Goal: Task Accomplishment & Management: Complete application form

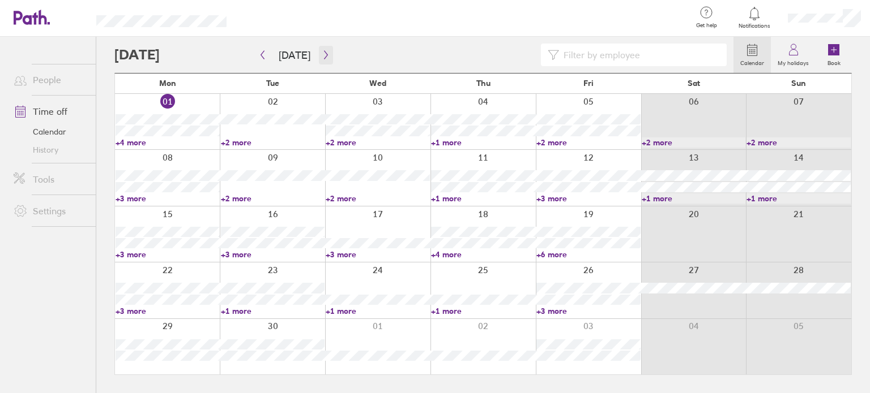
click at [328, 52] on button "button" at bounding box center [326, 55] width 14 height 19
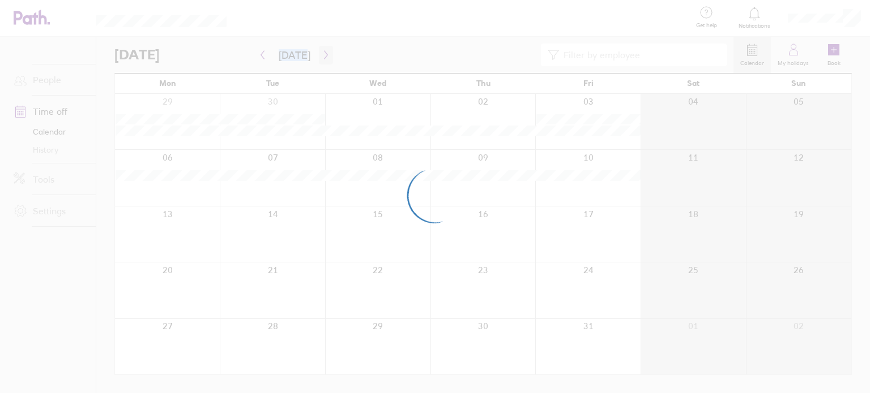
click at [328, 52] on div at bounding box center [435, 196] width 870 height 393
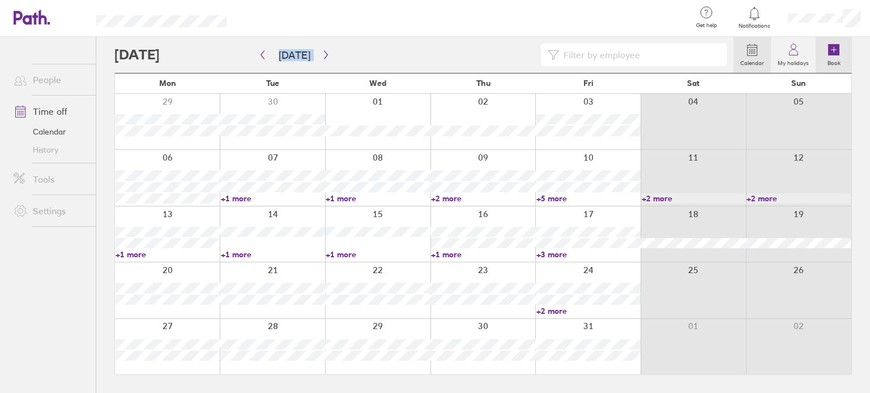
click at [830, 52] on icon at bounding box center [833, 49] width 11 height 11
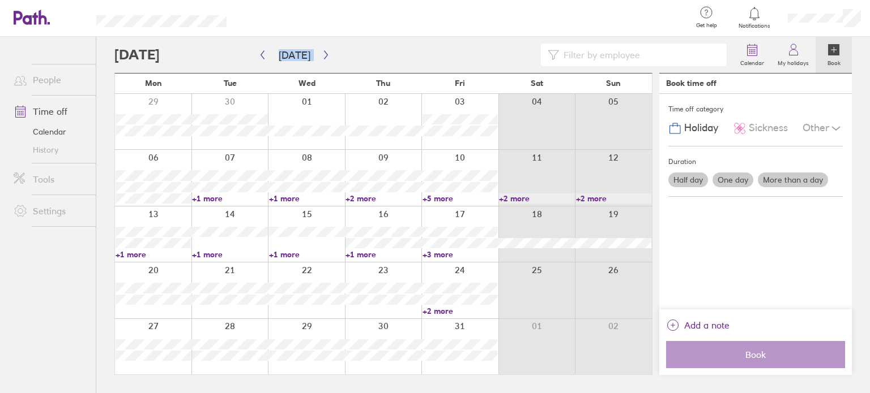
click at [704, 123] on span "Holiday" at bounding box center [701, 128] width 34 height 12
click at [774, 182] on label "More than a day" at bounding box center [792, 180] width 70 height 15
click at [0, 0] on input "More than a day" at bounding box center [0, 0] width 0 height 0
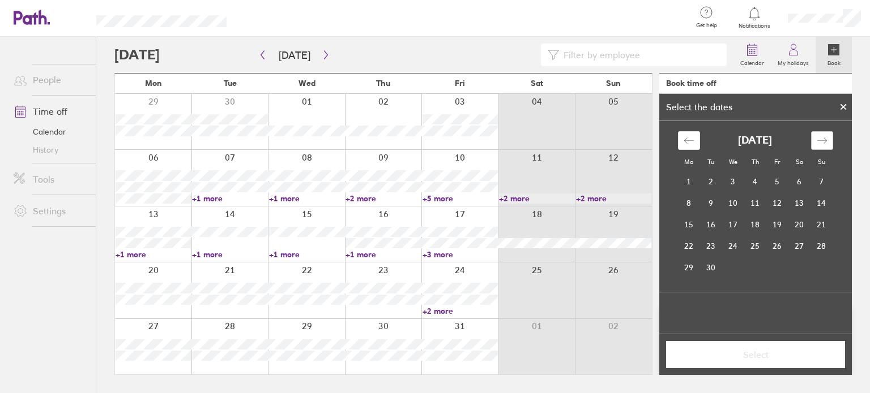
click at [820, 145] on icon "Move forward to switch to the next month." at bounding box center [821, 140] width 11 height 11
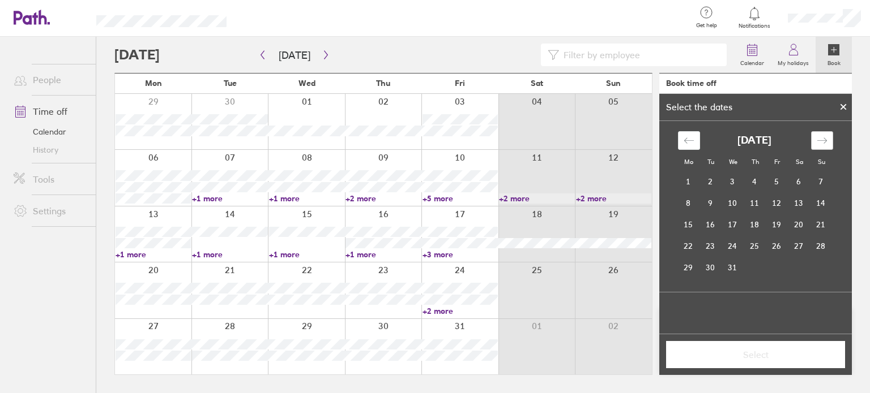
click at [820, 145] on icon "Move forward to switch to the next month." at bounding box center [821, 140] width 11 height 11
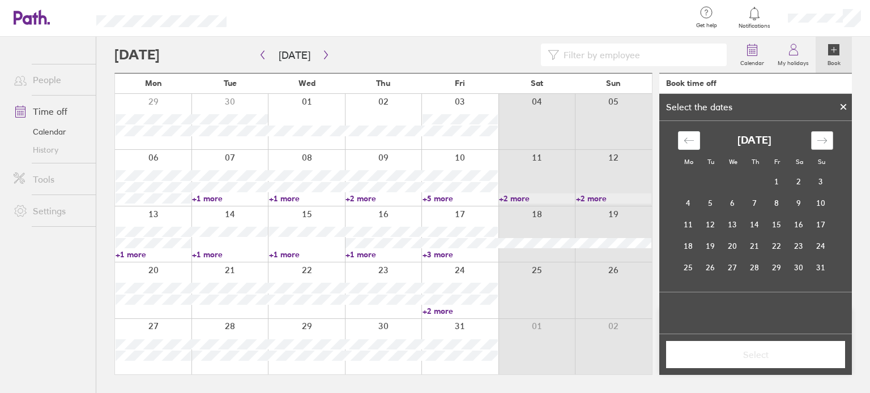
click at [820, 145] on icon "Move forward to switch to the next month." at bounding box center [821, 140] width 11 height 11
click at [692, 142] on icon "Move backward to switch to the previous month." at bounding box center [688, 140] width 11 height 11
click at [694, 142] on div "Move backward to switch to the previous month." at bounding box center [689, 140] width 22 height 19
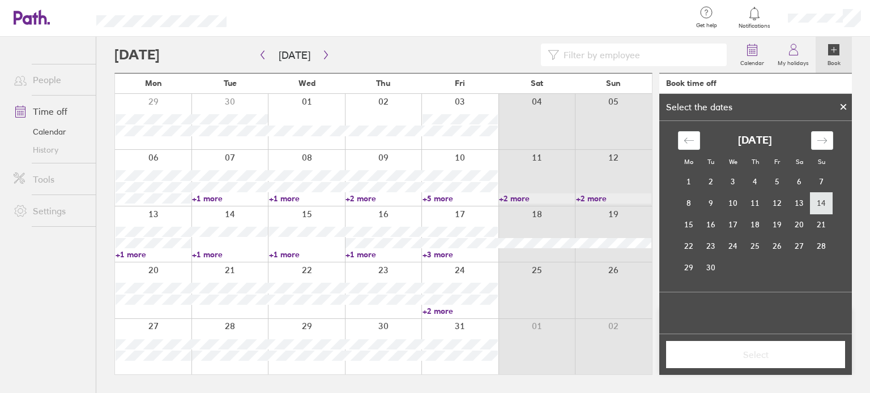
click at [817, 202] on td "14" at bounding box center [821, 203] width 22 height 22
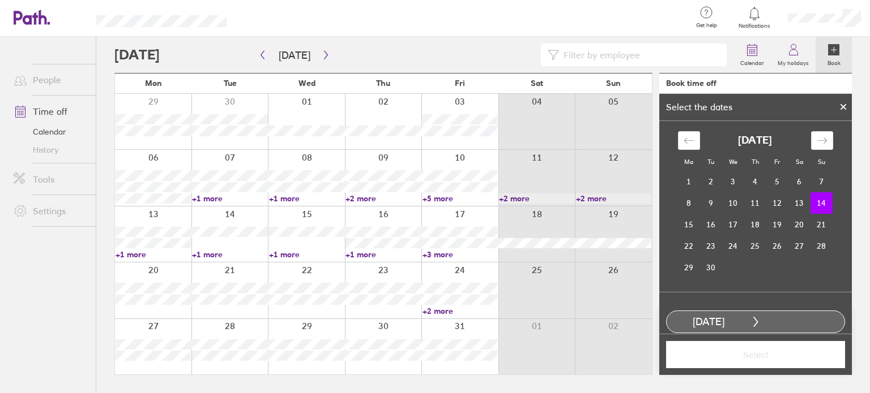
click at [816, 203] on td "14" at bounding box center [821, 203] width 22 height 22
click at [678, 221] on td "15" at bounding box center [689, 225] width 22 height 22
click at [770, 226] on td "19" at bounding box center [777, 225] width 22 height 22
click at [689, 226] on td "15" at bounding box center [689, 225] width 22 height 22
click at [770, 224] on td "19" at bounding box center [777, 225] width 22 height 22
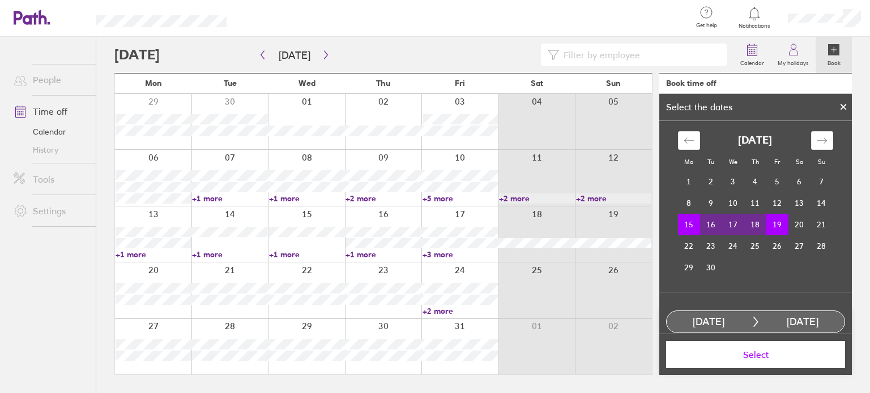
click at [760, 356] on span "Select" at bounding box center [755, 355] width 163 height 10
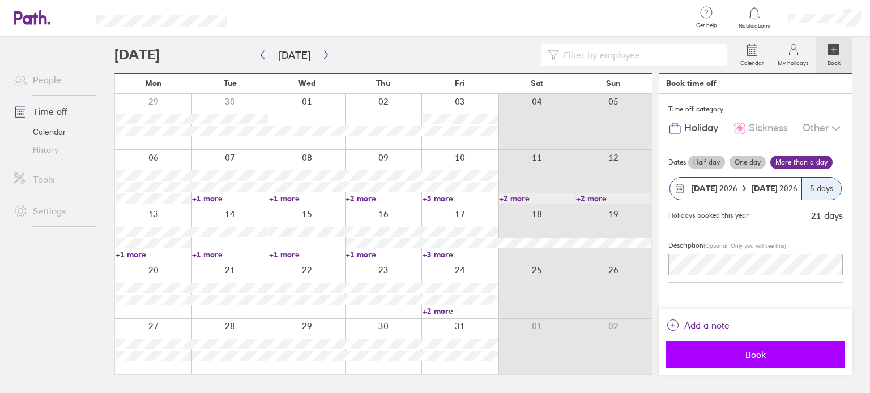
click at [738, 358] on span "Book" at bounding box center [755, 355] width 163 height 10
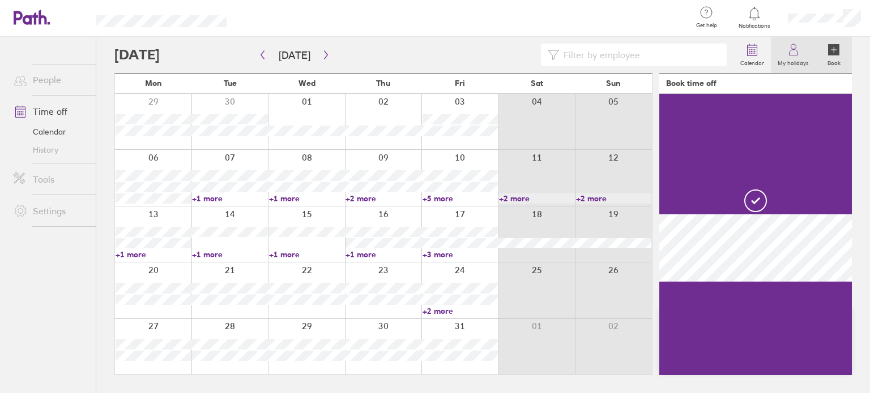
click at [797, 54] on icon at bounding box center [793, 53] width 8 height 6
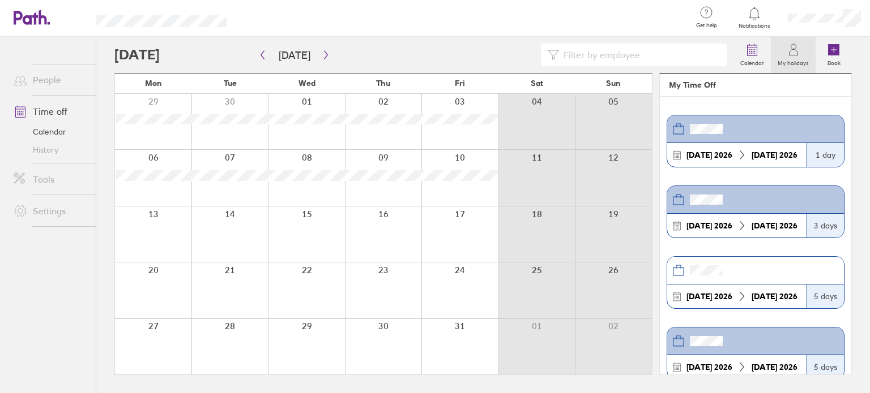
click at [53, 135] on link "Calendar" at bounding box center [50, 132] width 91 height 18
click at [47, 151] on link "History" at bounding box center [50, 150] width 91 height 18
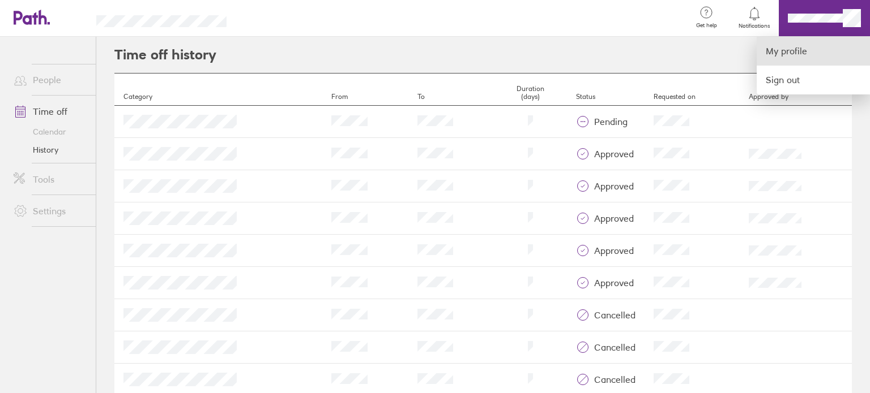
click at [788, 49] on link "My profile" at bounding box center [812, 51] width 113 height 29
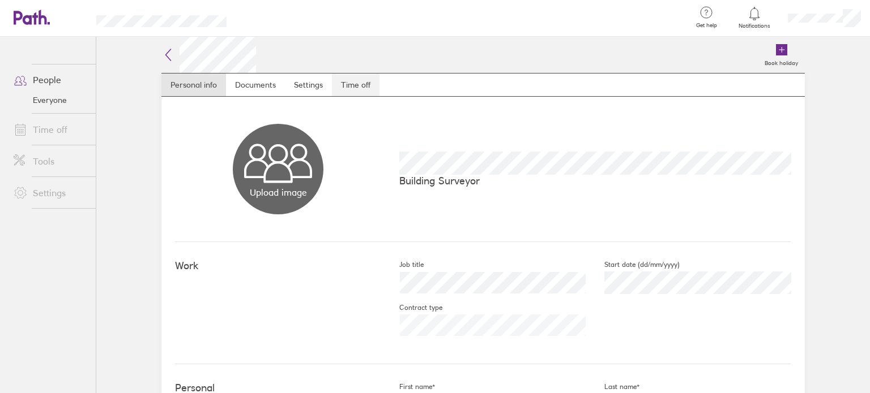
drag, startPoint x: 349, startPoint y: 85, endPoint x: 372, endPoint y: 89, distance: 23.6
click at [349, 85] on link "Time off" at bounding box center [356, 85] width 48 height 23
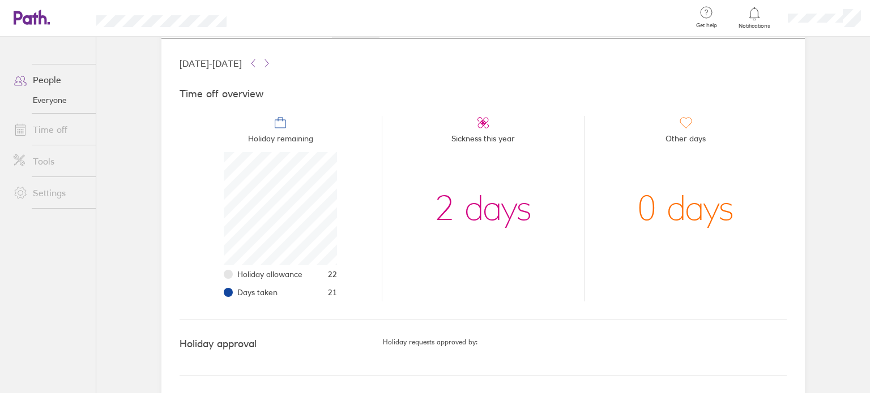
scroll to position [59, 0]
